Goal: Find contact information: Find contact information

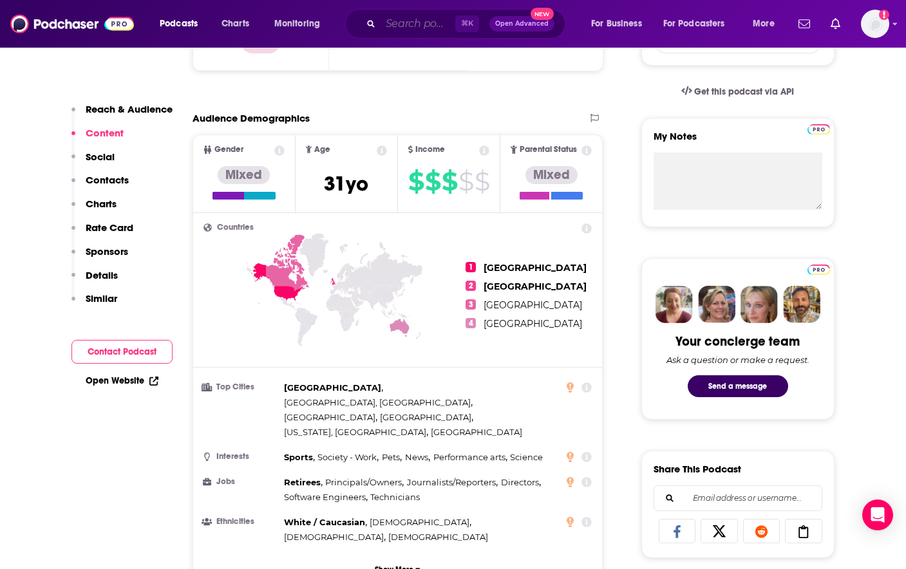
click at [453, 26] on input "Search podcasts, credits, & more..." at bounding box center [418, 24] width 75 height 21
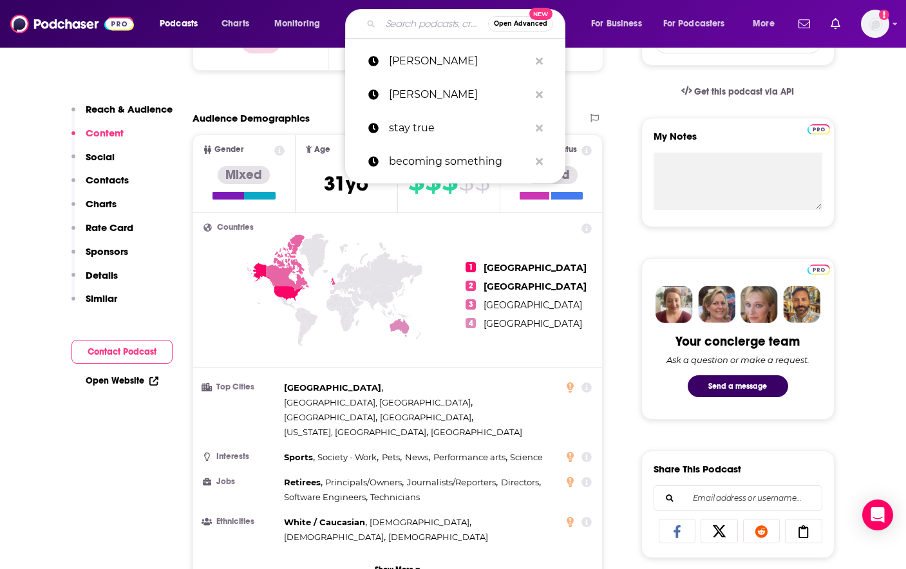
paste input "Sage USA"
type input "Sage USA"
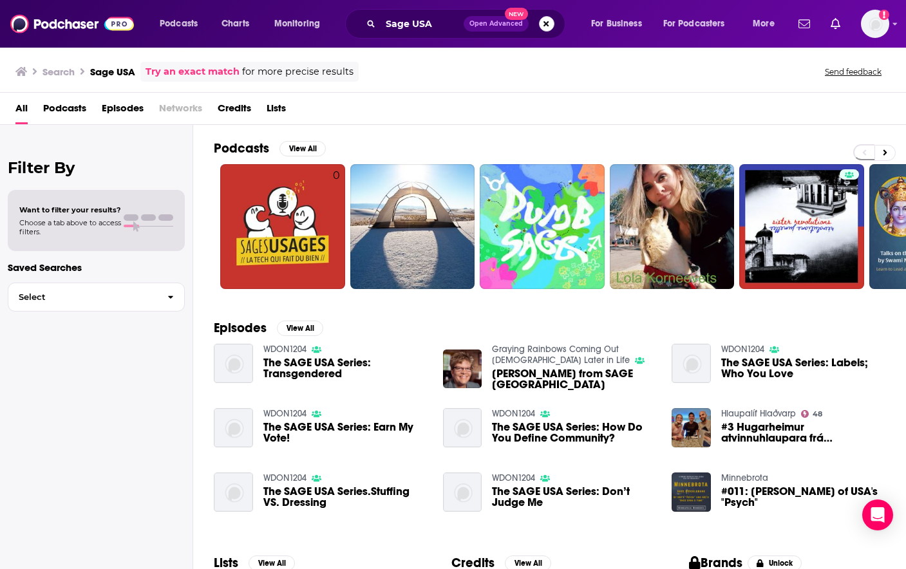
click at [547, 22] on button "Search podcasts, credits, & more..." at bounding box center [546, 23] width 15 height 15
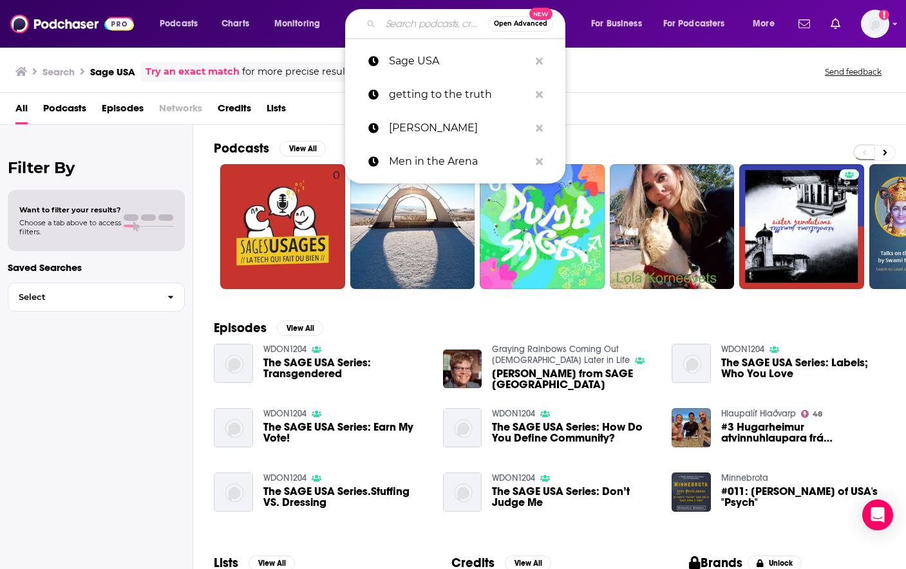
paste input "Daily Motivation"
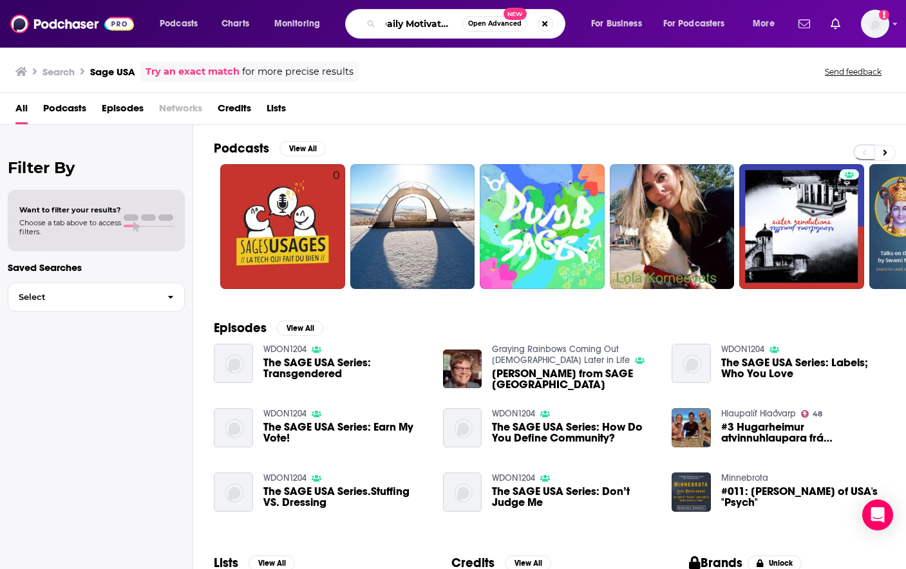
type input "Daily Motivation"
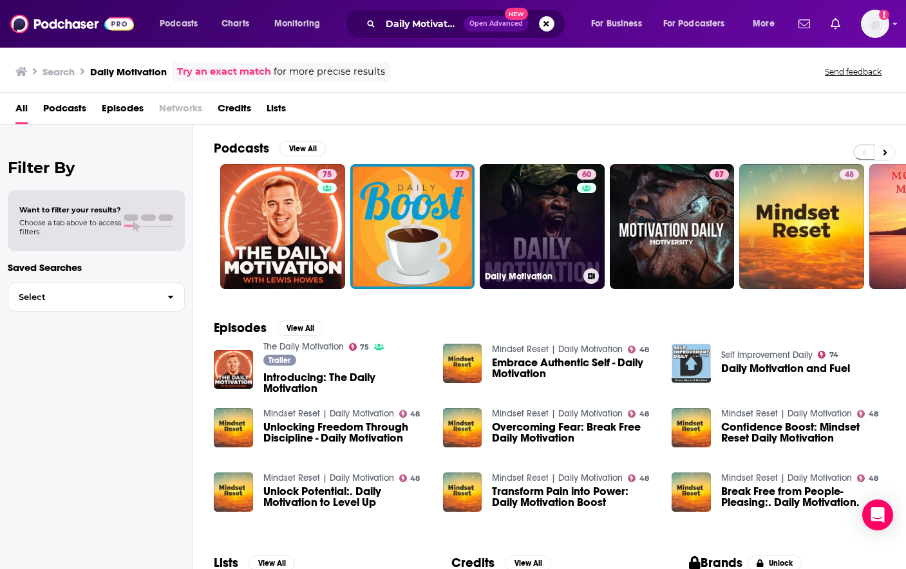
click at [534, 214] on link "60 Daily Motivation" at bounding box center [542, 226] width 125 height 125
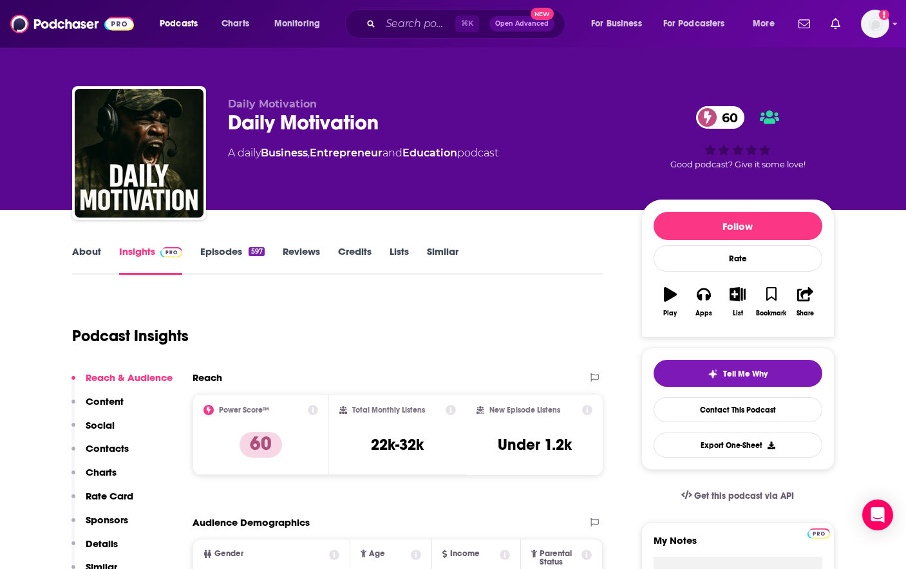
click at [216, 252] on link "Episodes 597" at bounding box center [232, 260] width 64 height 30
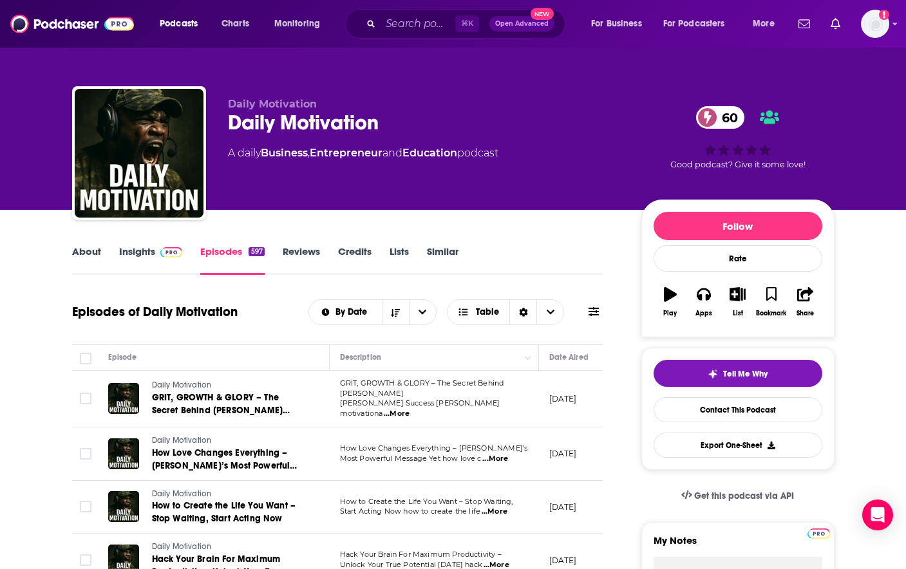
scroll to position [122, 0]
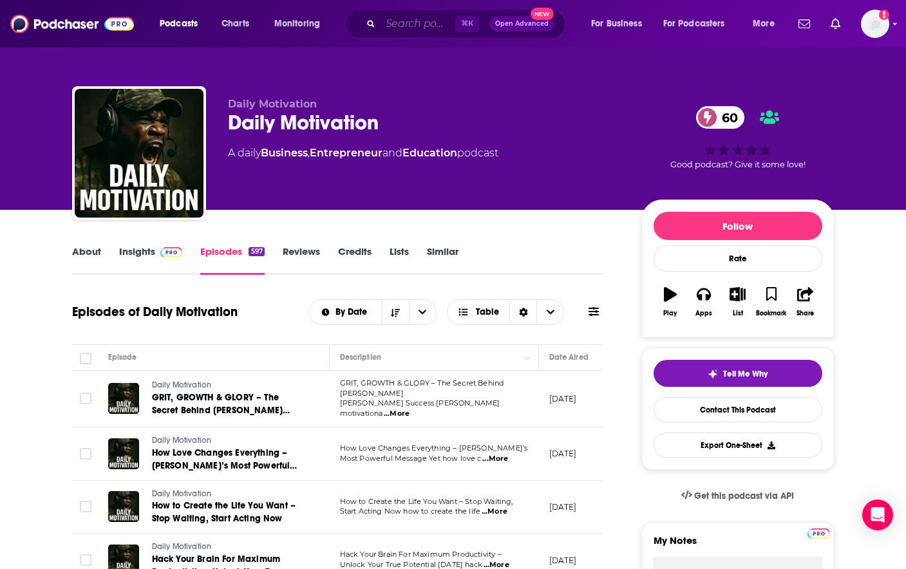
click at [431, 28] on input "Search podcasts, credits, & more..." at bounding box center [418, 24] width 75 height 21
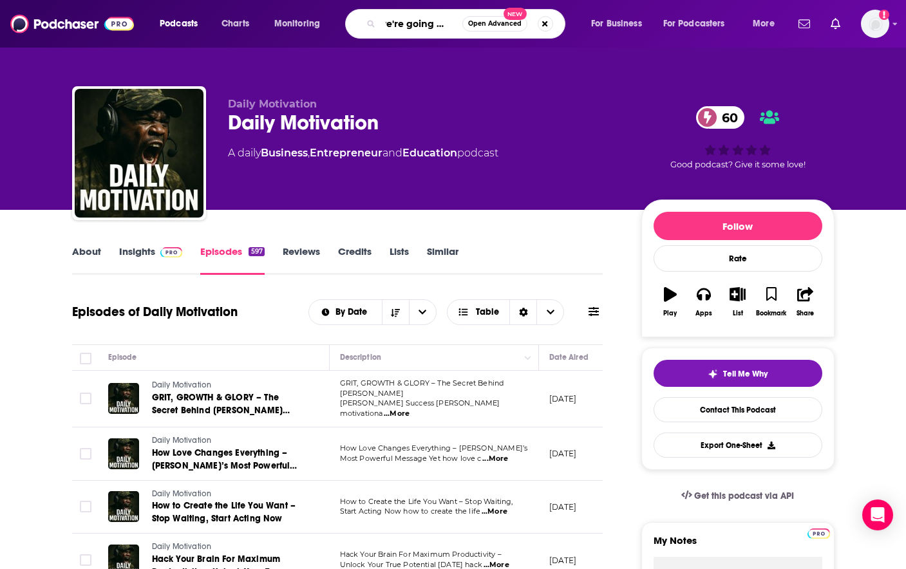
type input "we're going there"
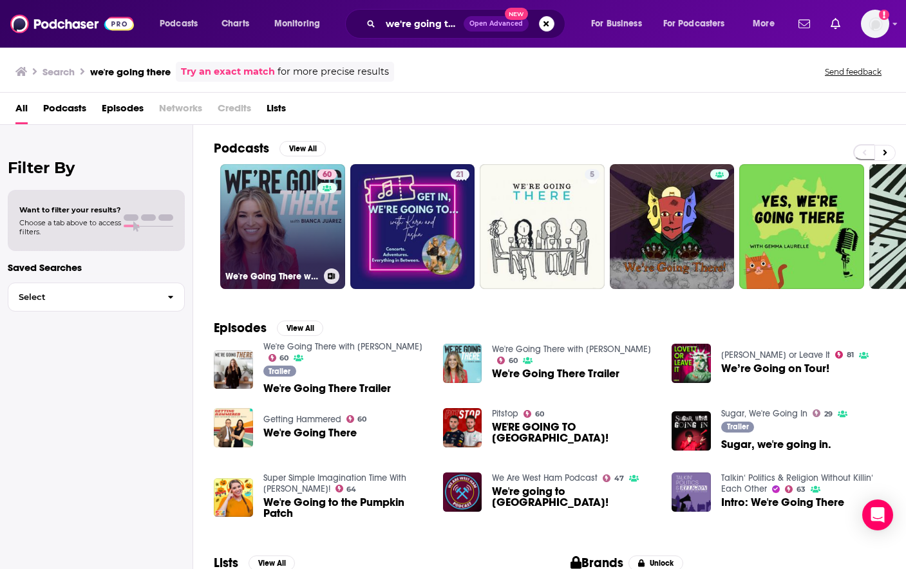
click at [312, 250] on link "60 We're Going There with [PERSON_NAME]" at bounding box center [282, 226] width 125 height 125
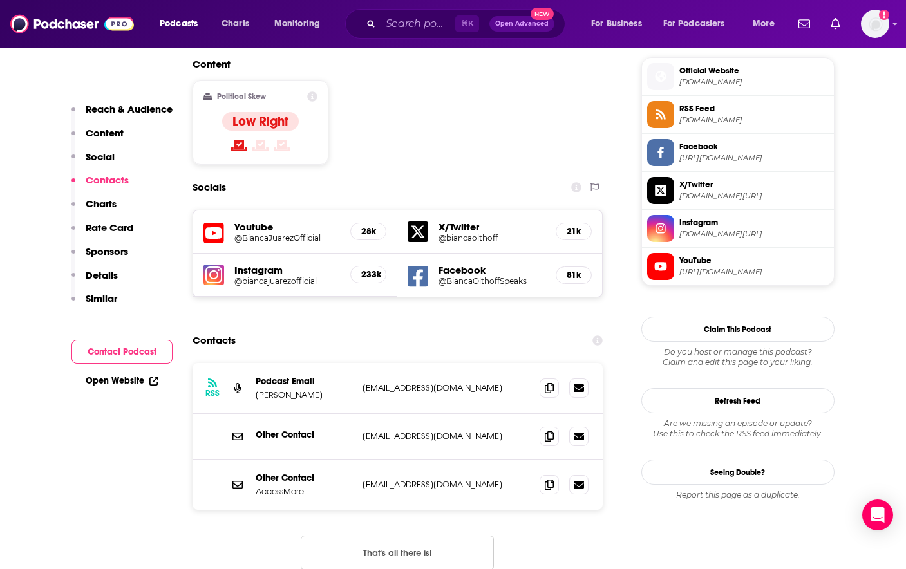
scroll to position [1045, 0]
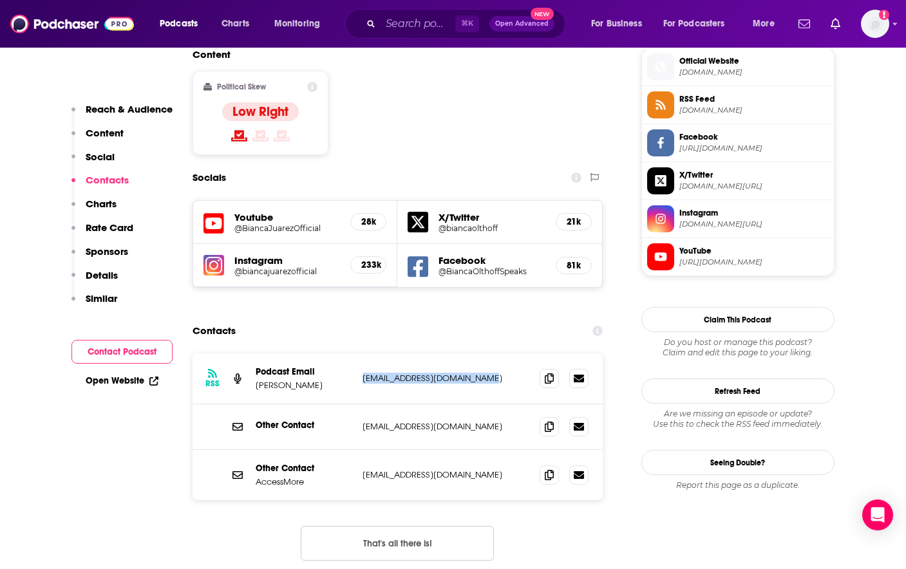
drag, startPoint x: 493, startPoint y: 300, endPoint x: 363, endPoint y: 300, distance: 130.7
click at [363, 373] on p "[EMAIL_ADDRESS][DOMAIN_NAME]" at bounding box center [446, 378] width 167 height 11
copy p "[EMAIL_ADDRESS][DOMAIN_NAME]"
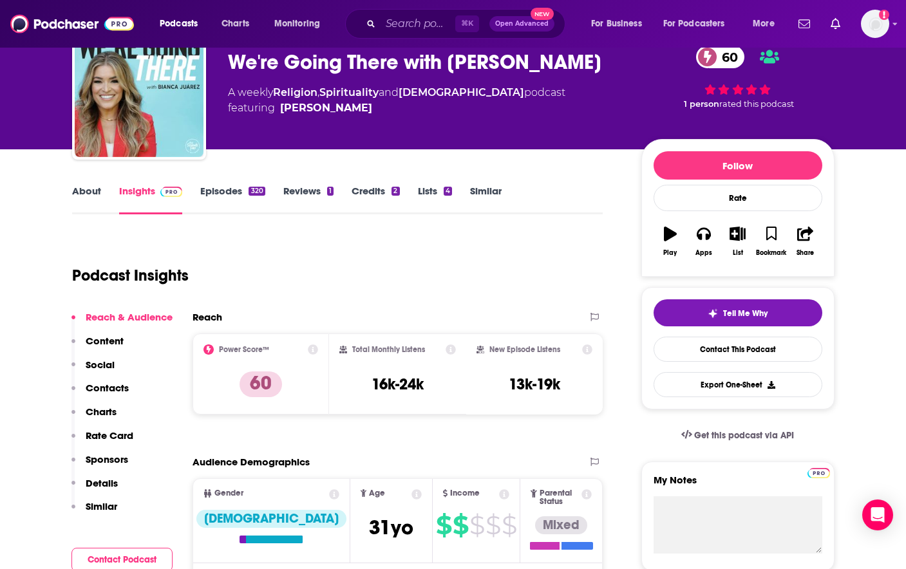
scroll to position [95, 0]
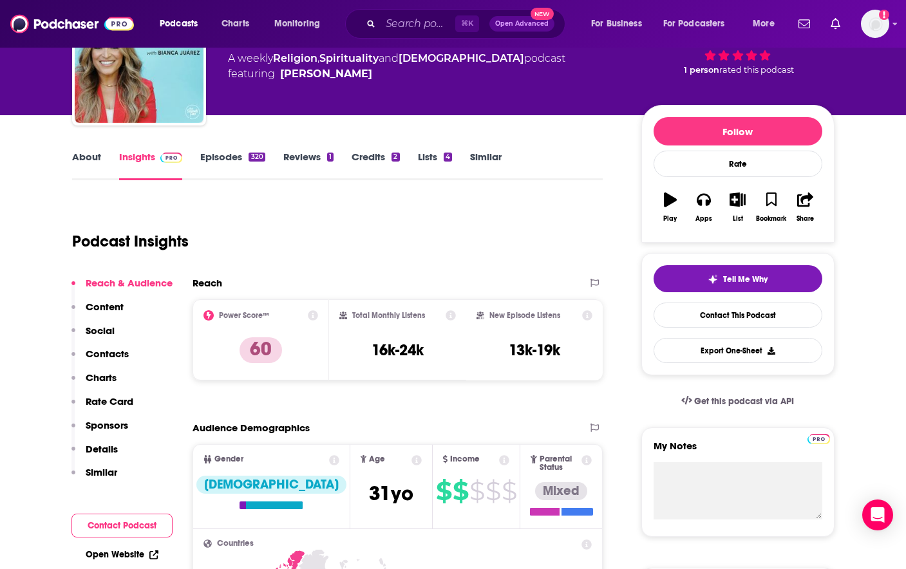
click at [221, 156] on link "Episodes 320" at bounding box center [232, 166] width 64 height 30
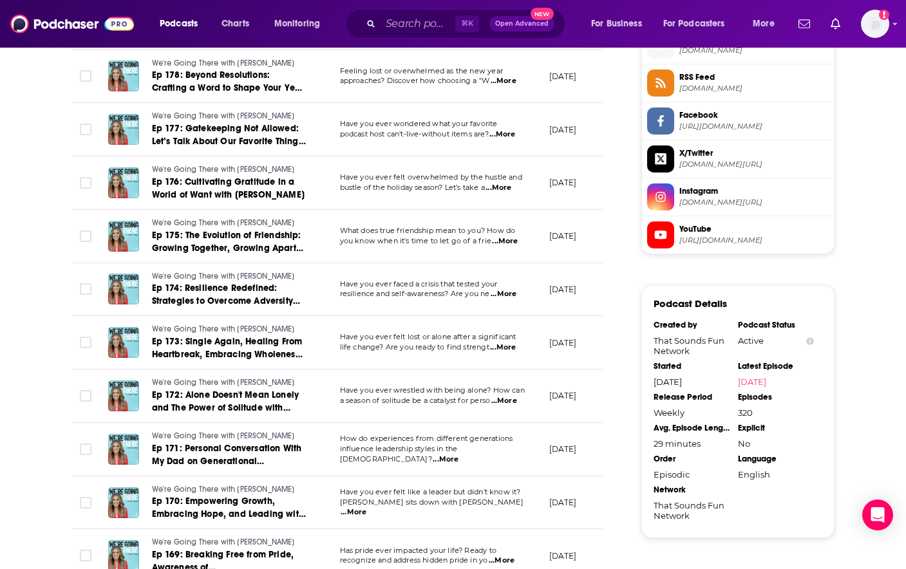
scroll to position [1272, 0]
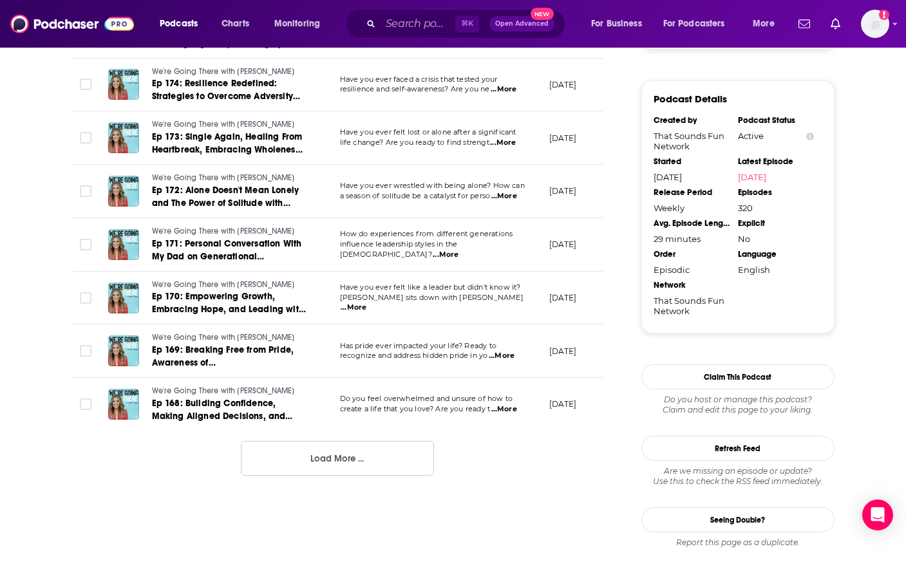
click at [346, 459] on button "Load More ..." at bounding box center [337, 458] width 193 height 35
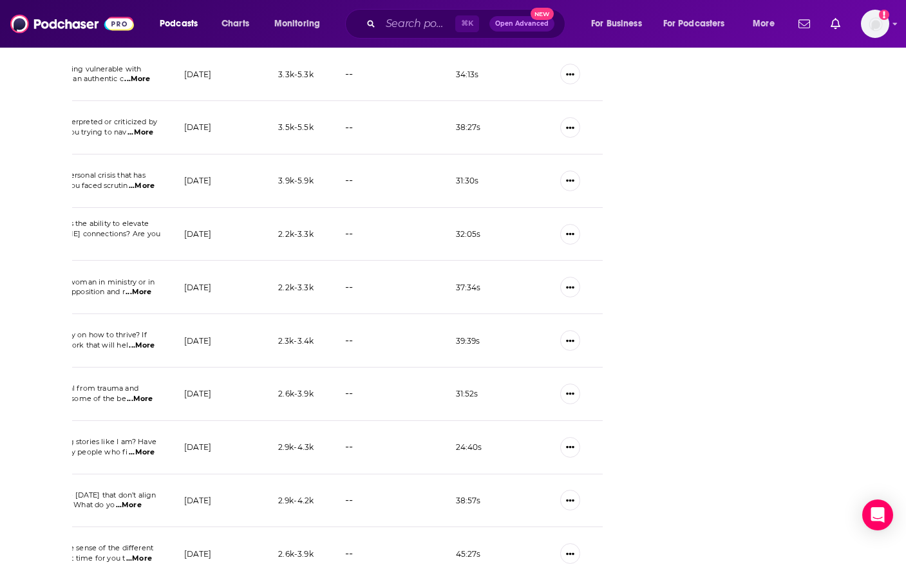
scroll to position [2532, 0]
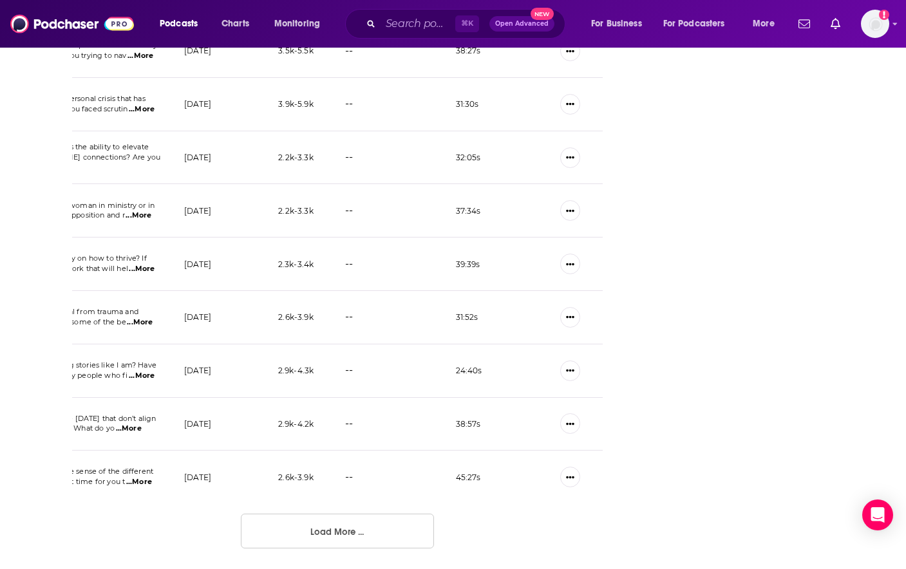
click at [327, 533] on button "Load More ..." at bounding box center [337, 531] width 193 height 35
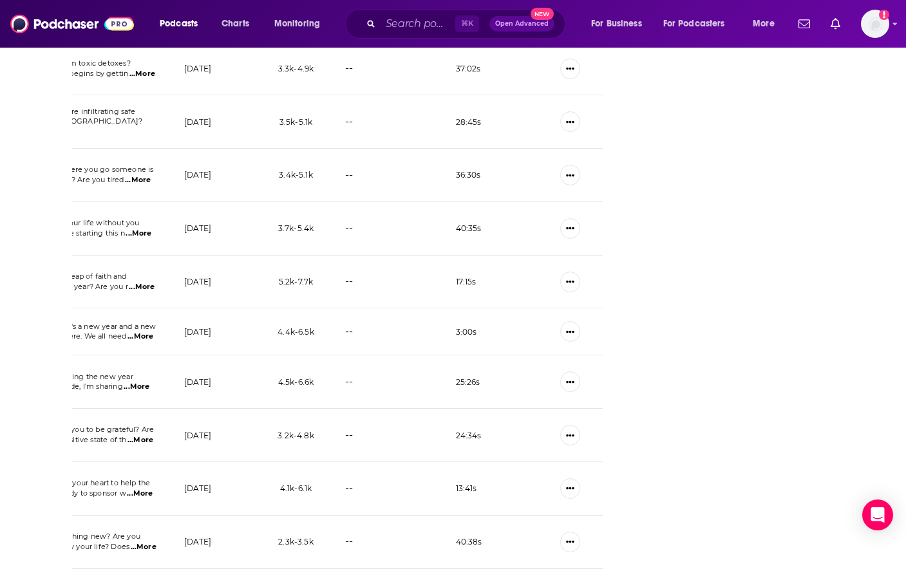
scroll to position [3852, 0]
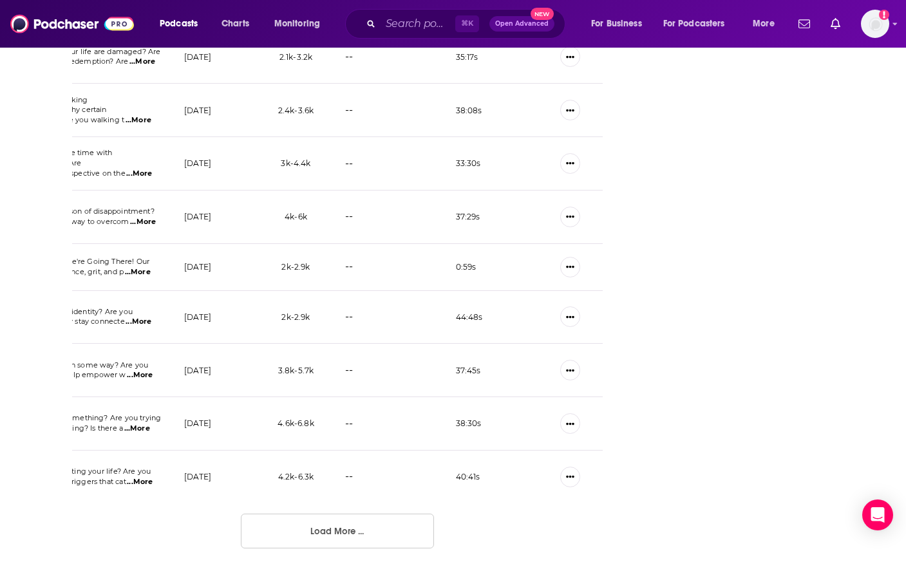
click at [349, 530] on button "Load More ..." at bounding box center [337, 531] width 193 height 35
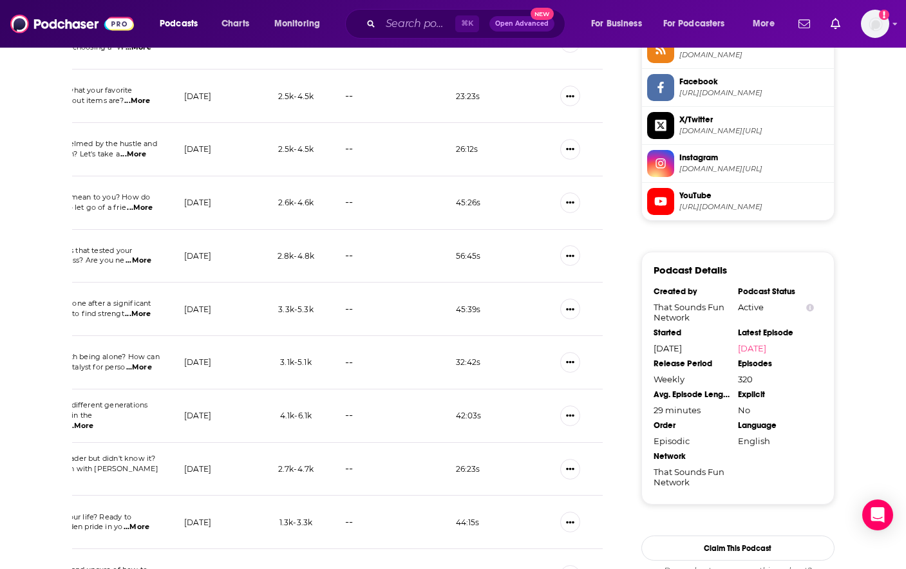
scroll to position [82, 0]
